Goal: Contribute content: Add original content to the website for others to see

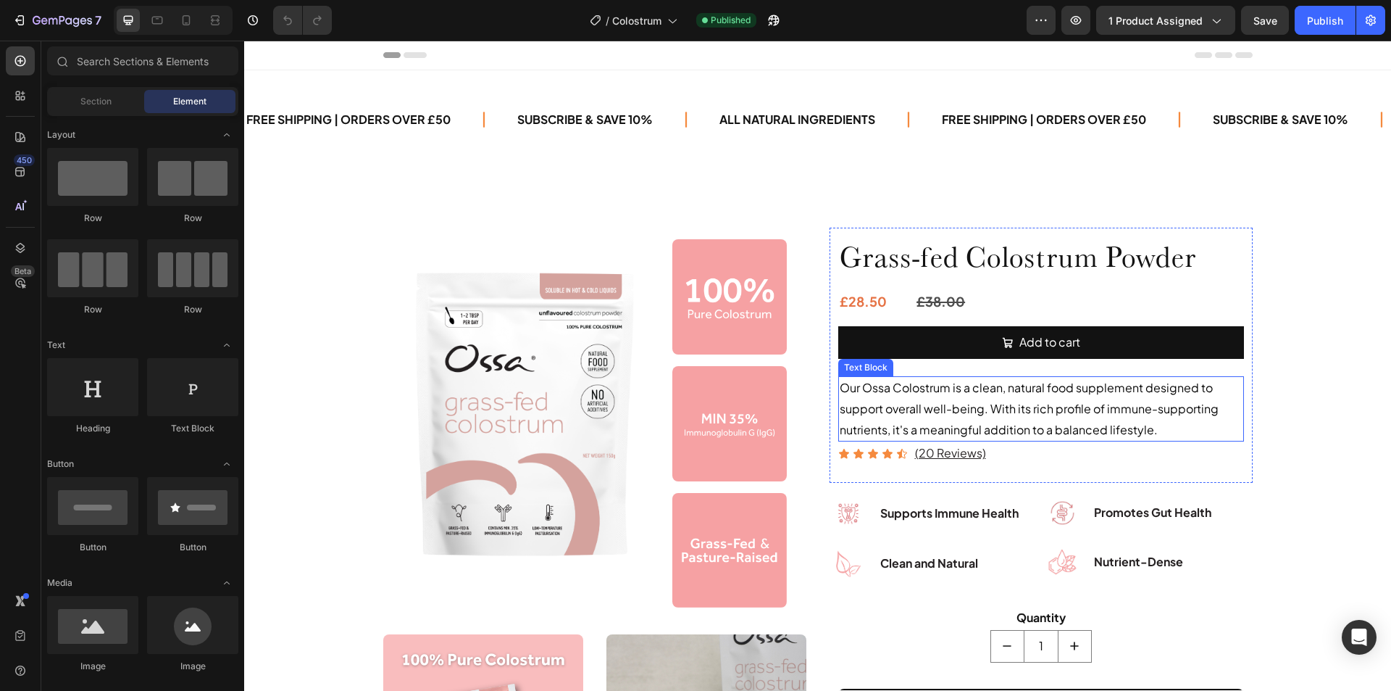
click at [881, 413] on span "Our Ossa Colostrum is a clean, natural food supplement designed to support over…" at bounding box center [1029, 408] width 379 height 57
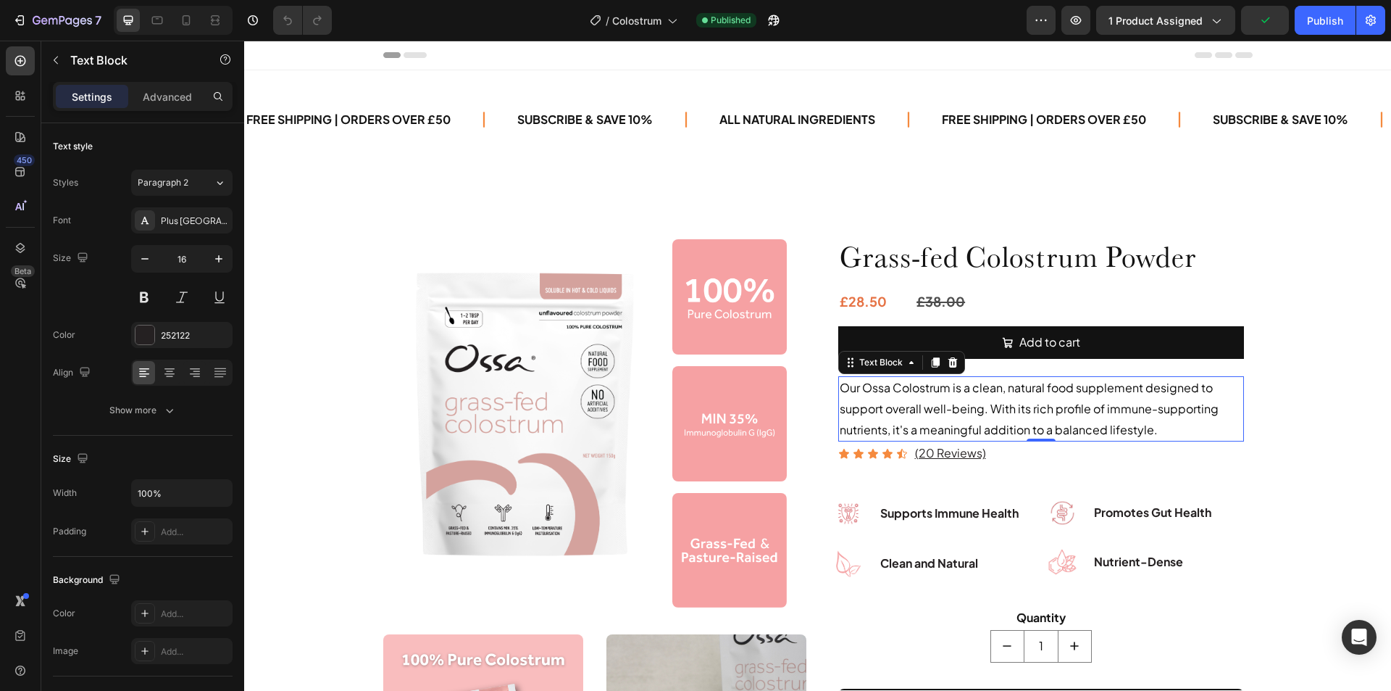
click at [858, 390] on span "Our Ossa Colostrum is a clean, natural food supplement designed to support over…" at bounding box center [1029, 408] width 379 height 57
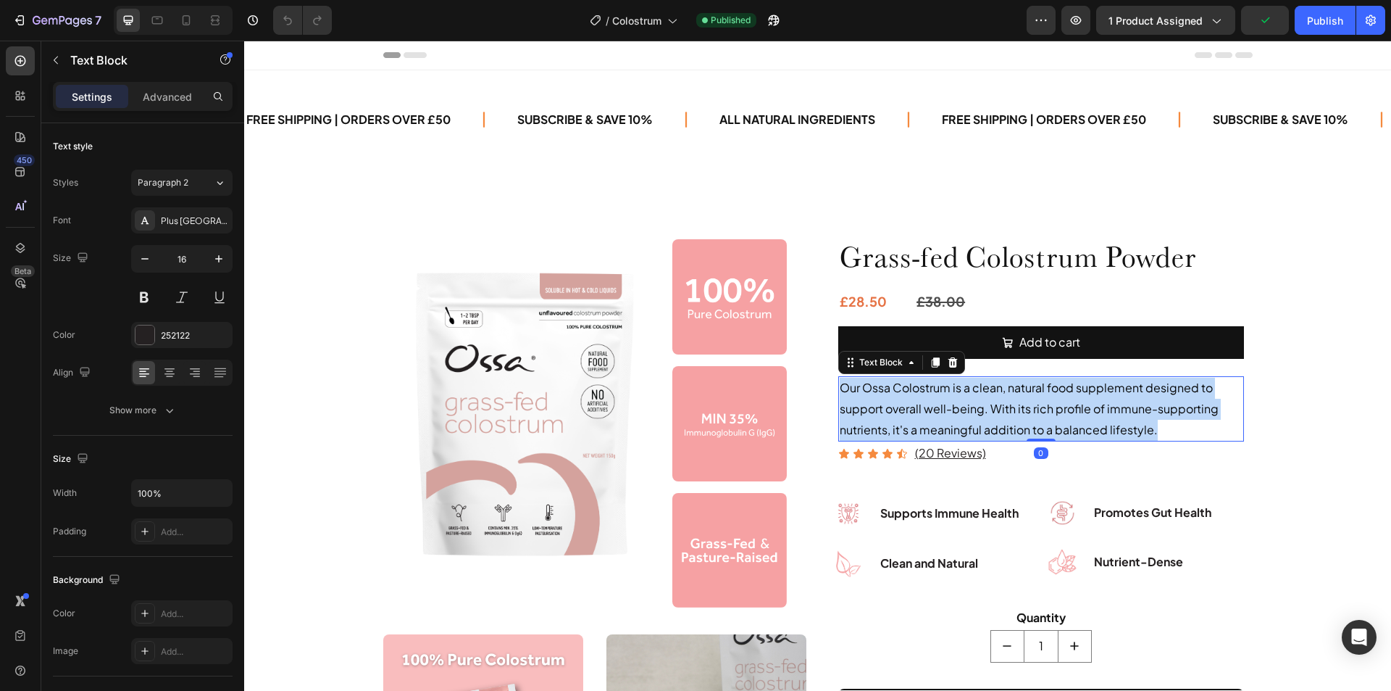
click at [858, 390] on span "Our Ossa Colostrum is a clean, natural food supplement designed to support over…" at bounding box center [1029, 408] width 379 height 57
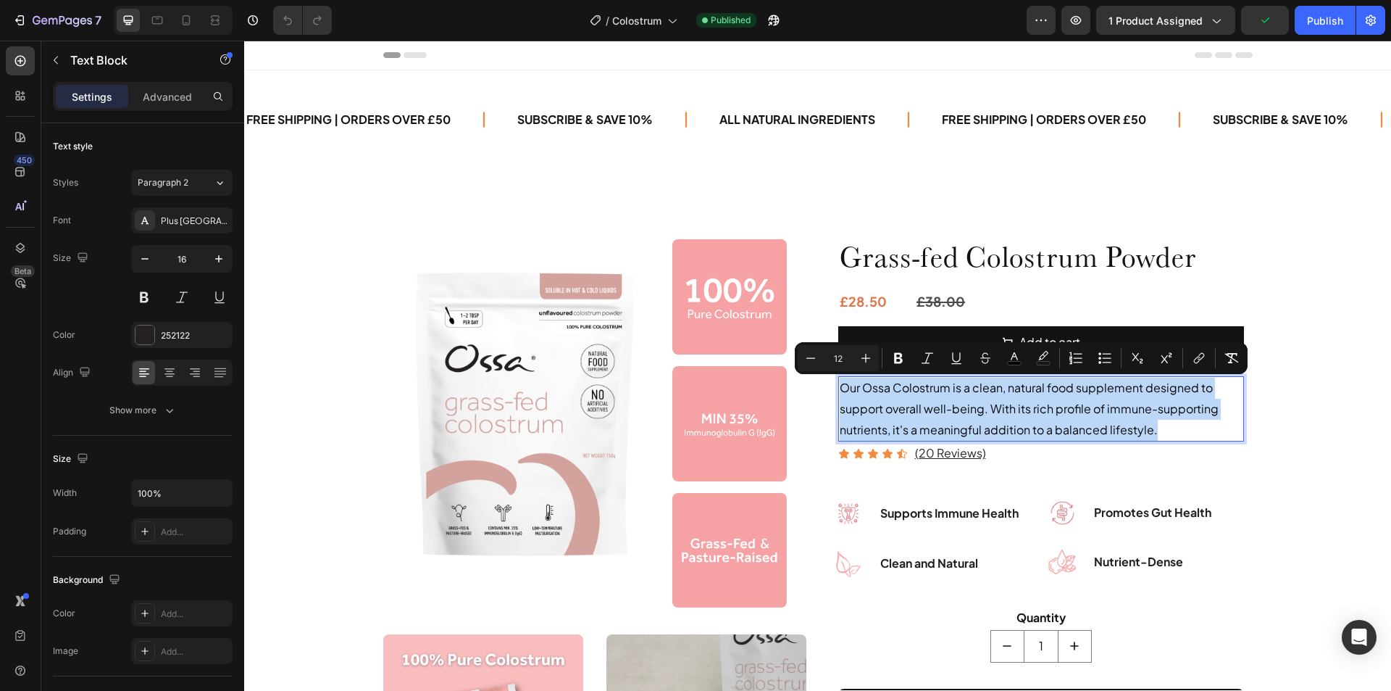
click at [857, 388] on span "Our Ossa Colostrum is a clean, natural food supplement designed to support over…" at bounding box center [1029, 408] width 379 height 57
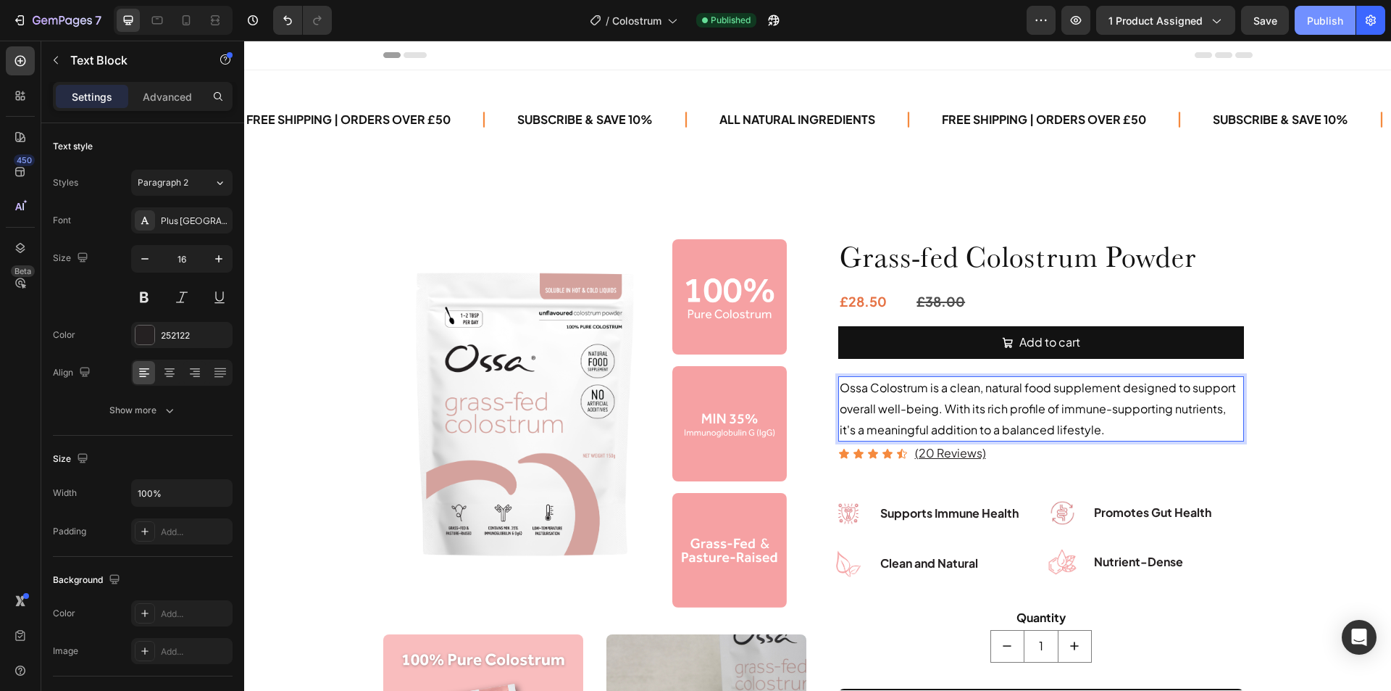
click at [1320, 24] on div "Publish" at bounding box center [1325, 20] width 36 height 15
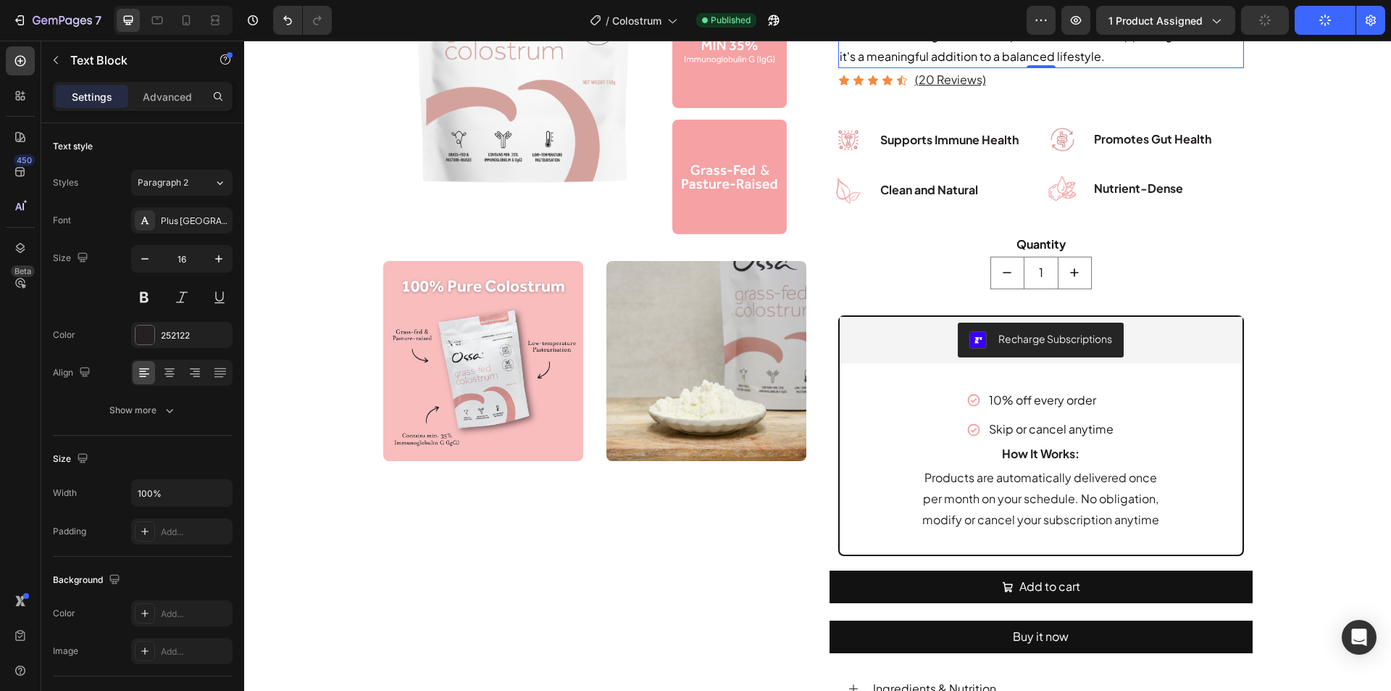
scroll to position [580, 0]
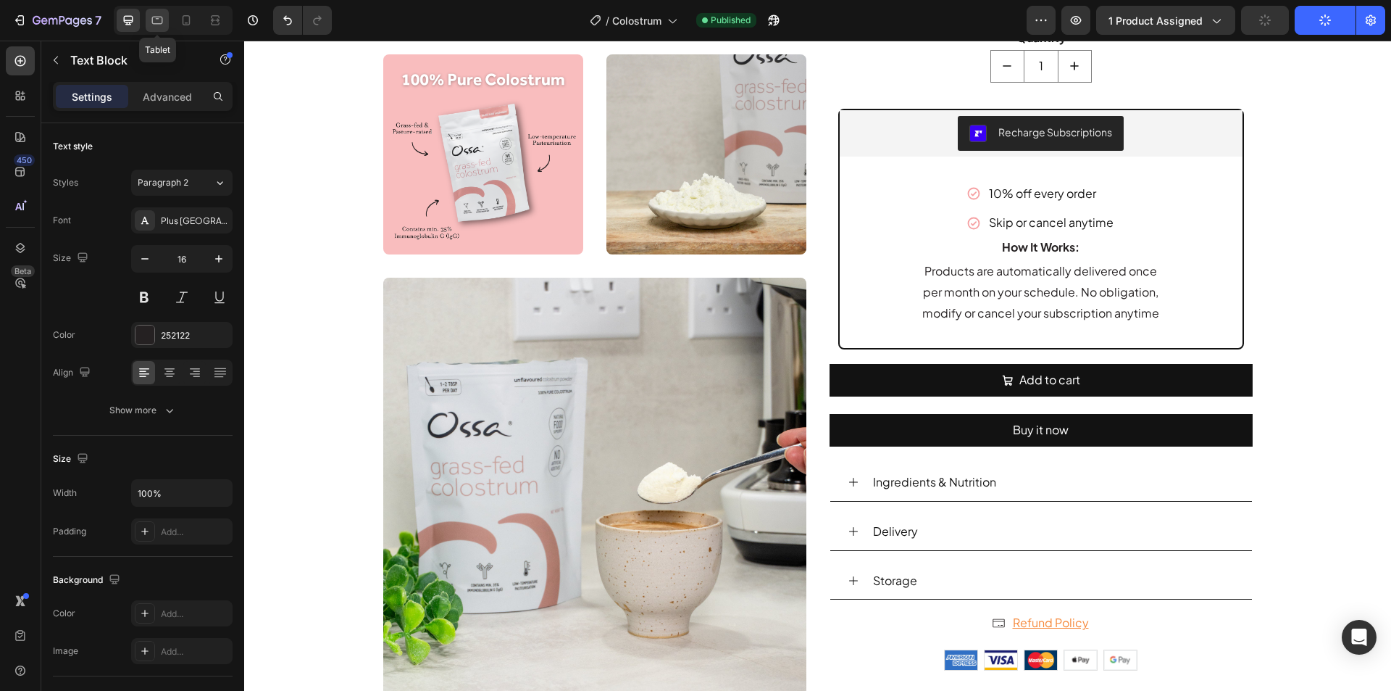
click at [157, 22] on icon at bounding box center [157, 20] width 14 height 14
type input "14"
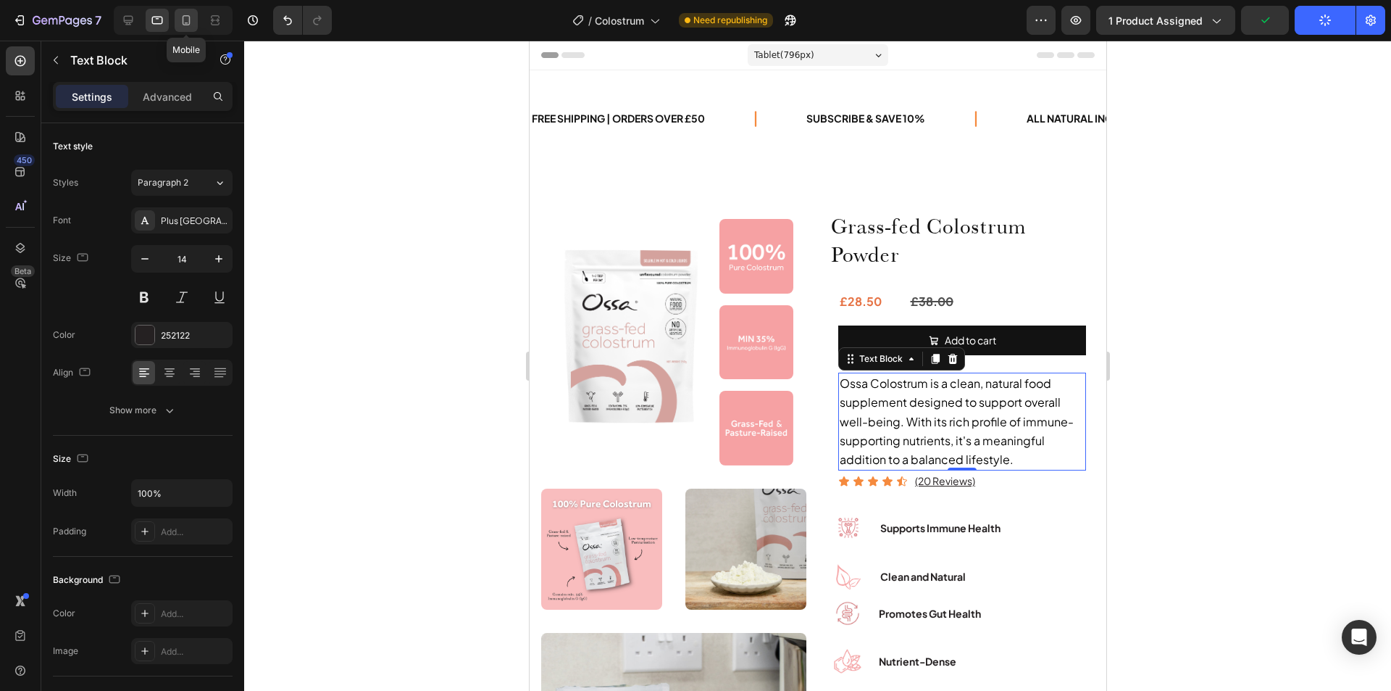
click at [178, 20] on div at bounding box center [186, 20] width 23 height 23
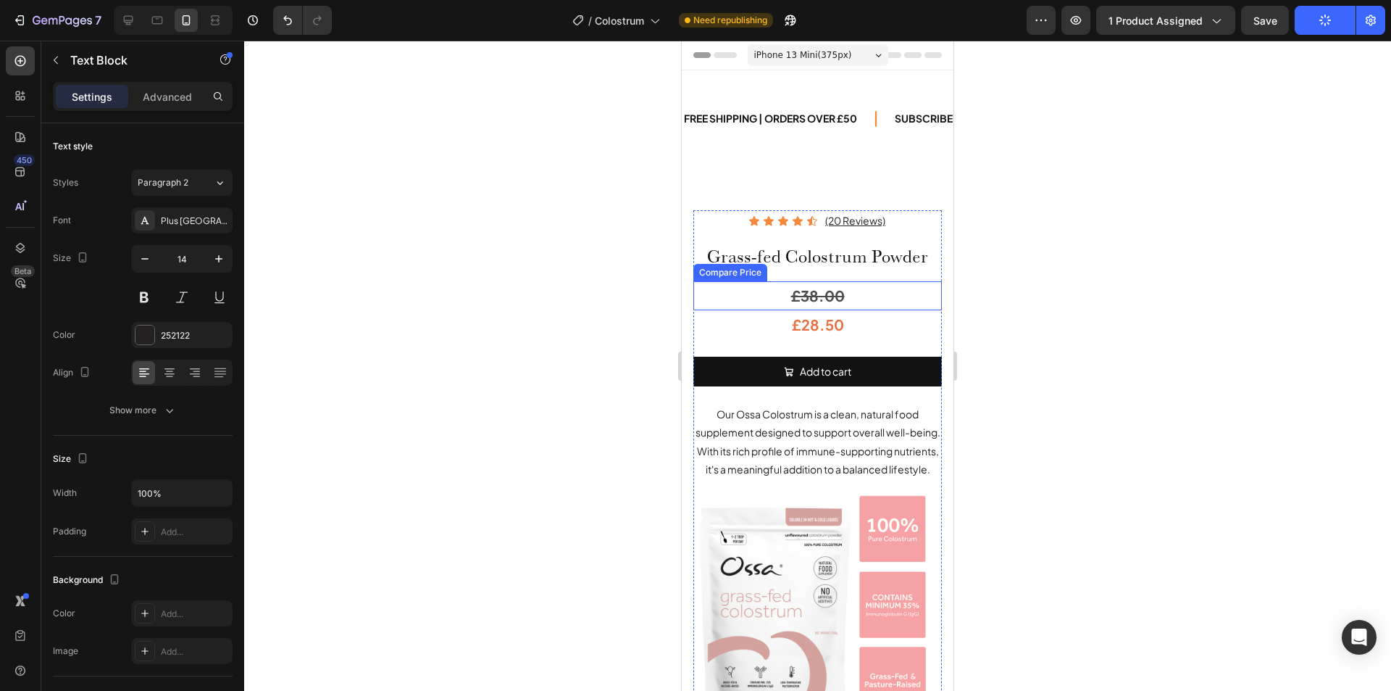
scroll to position [72, 0]
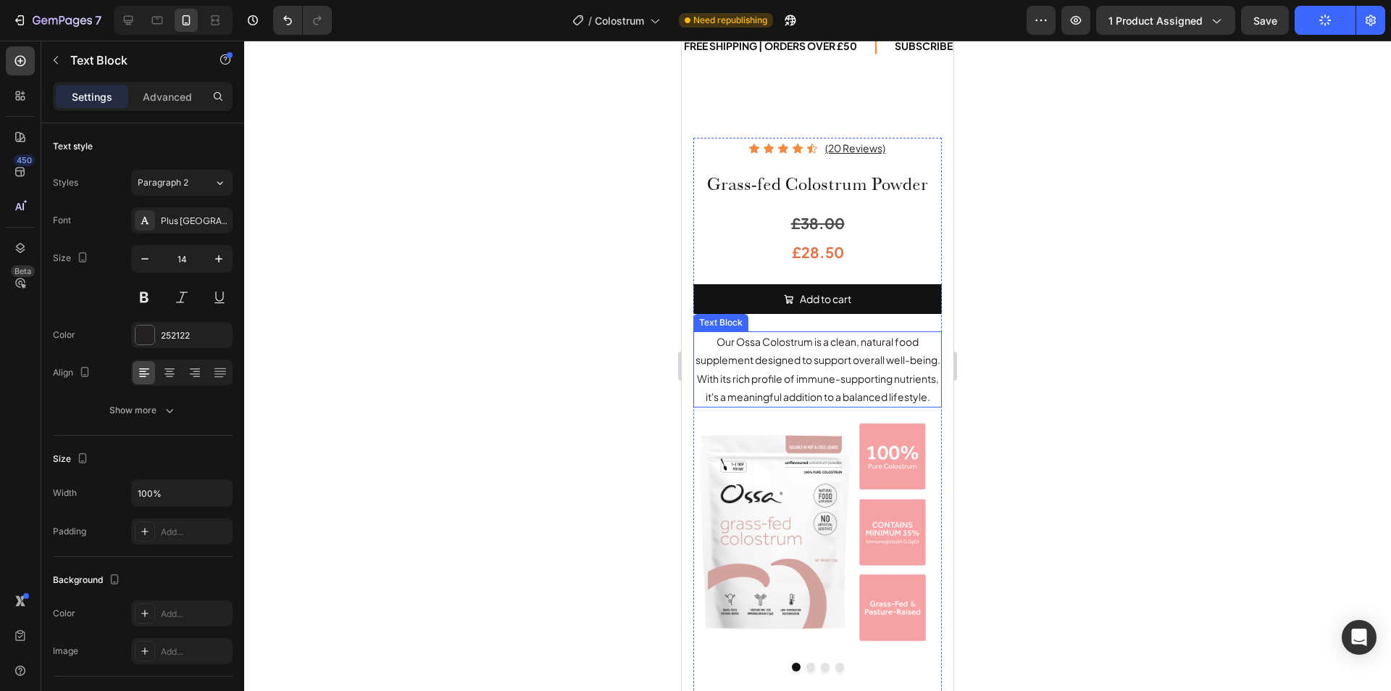
click at [737, 336] on p "Our Ossa Colostrum is a clean, natural food supplement designed to support over…" at bounding box center [818, 369] width 246 height 73
click at [720, 343] on p "Our Ossa Colostrum is a clean, natural food supplement designed to support over…" at bounding box center [818, 369] width 246 height 73
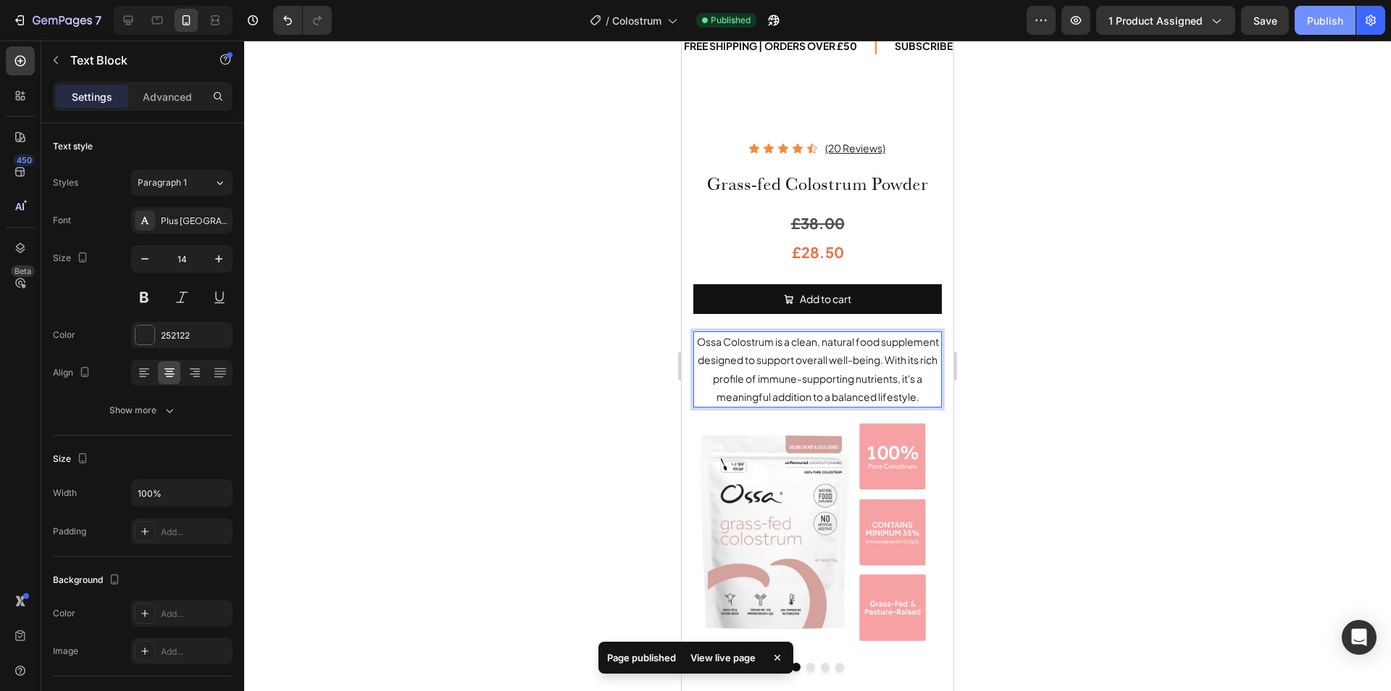
click at [1322, 23] on div "Publish" at bounding box center [1325, 20] width 36 height 15
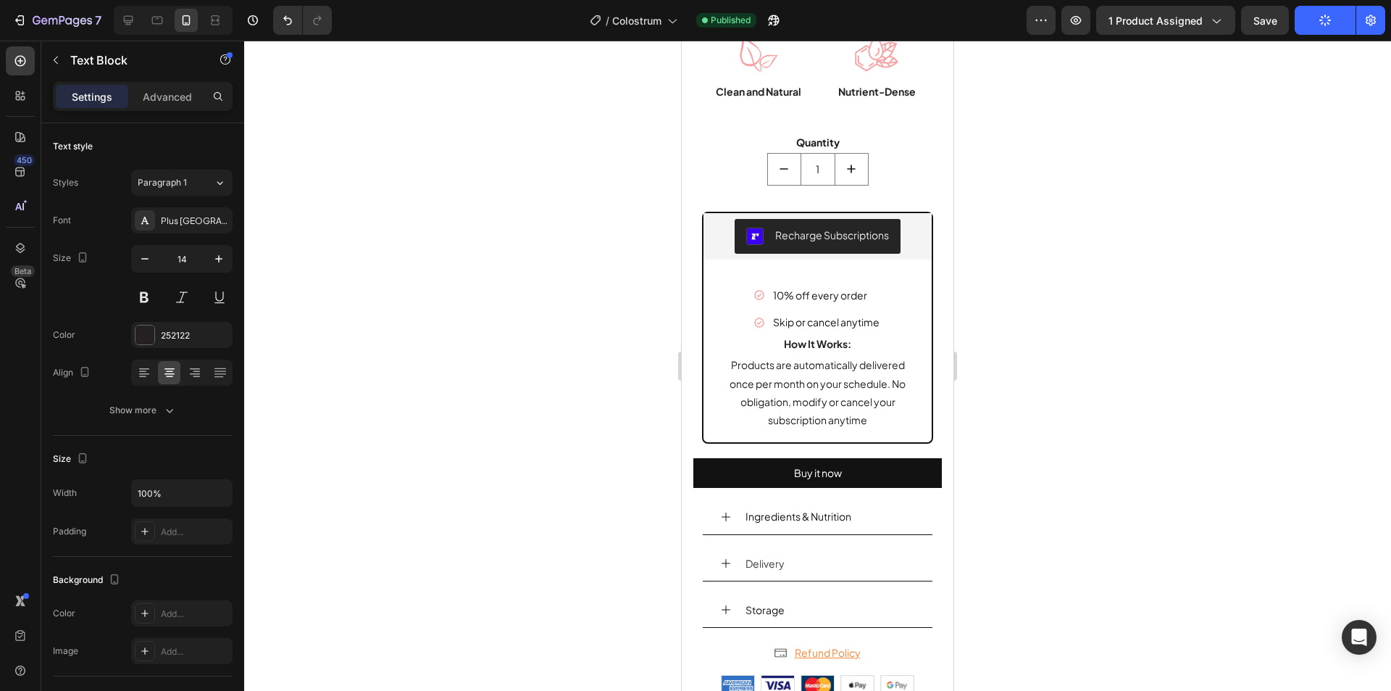
scroll to position [869, 0]
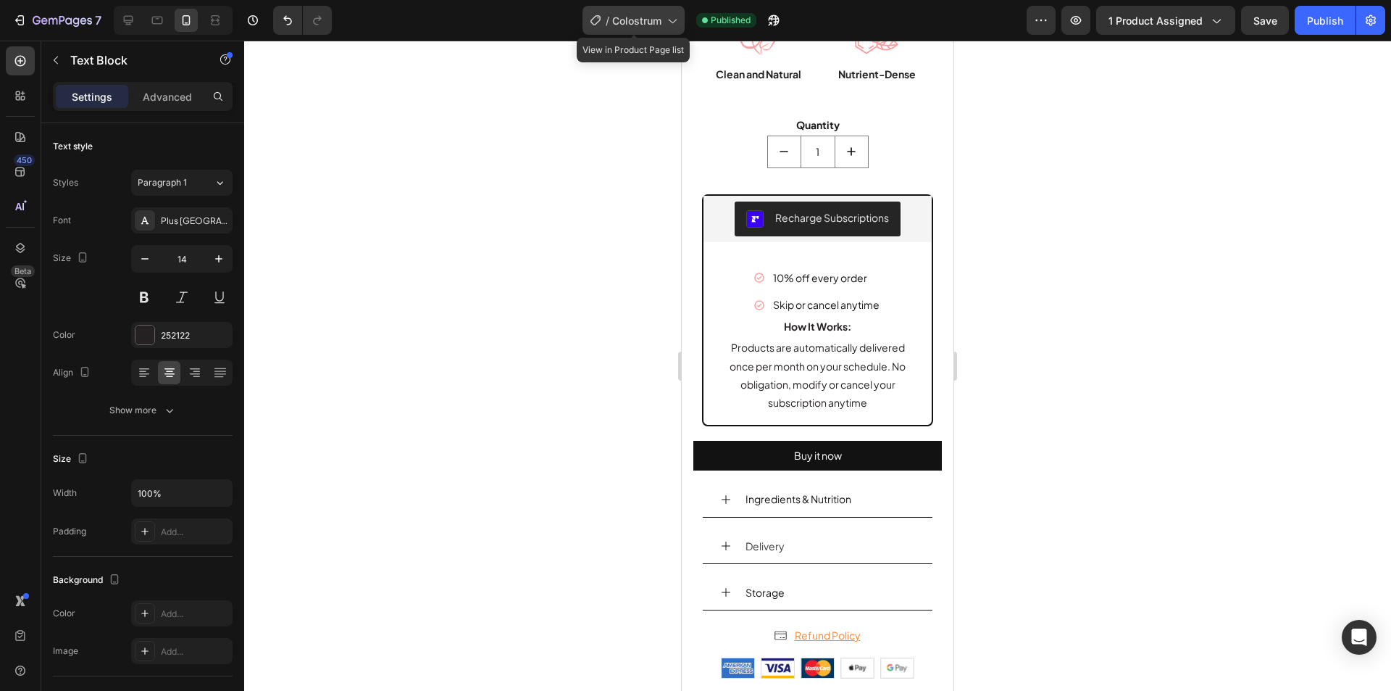
click at [681, 21] on div "/ Colostrum" at bounding box center [634, 20] width 102 height 29
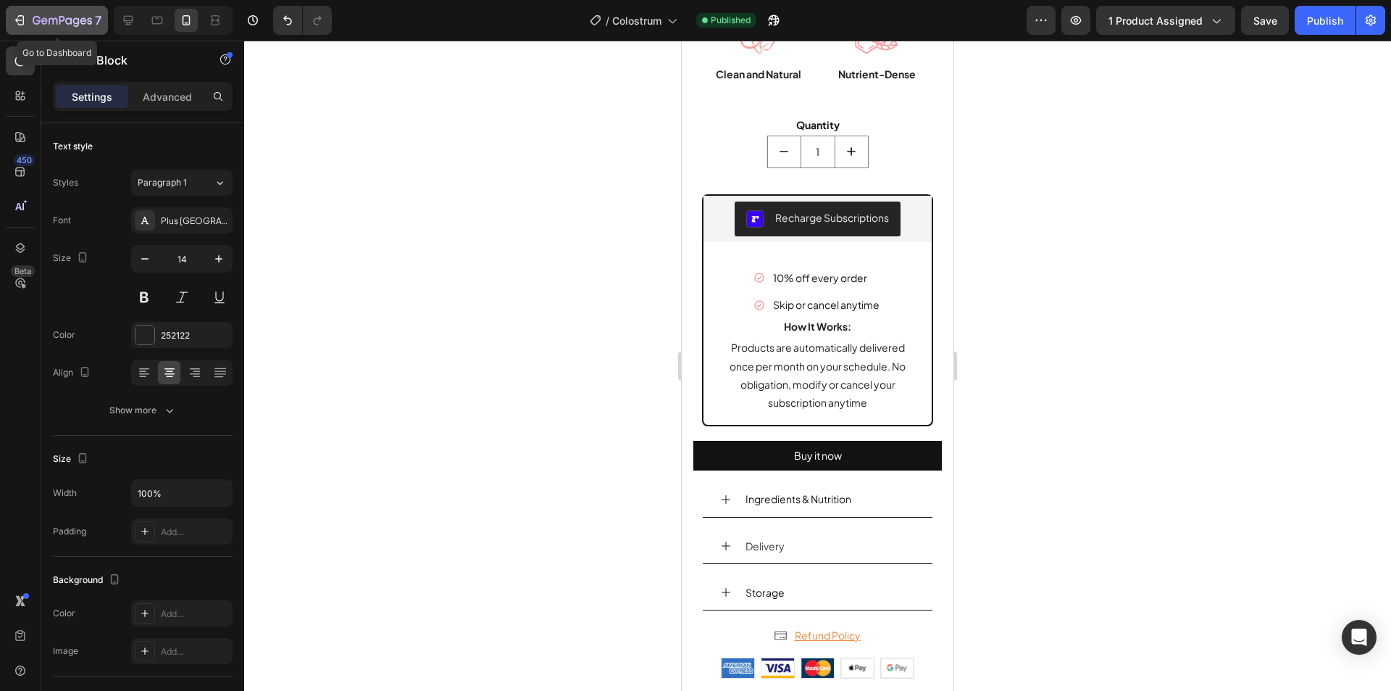
click at [14, 25] on icon "button" at bounding box center [19, 20] width 14 height 14
